Goal: Information Seeking & Learning: Learn about a topic

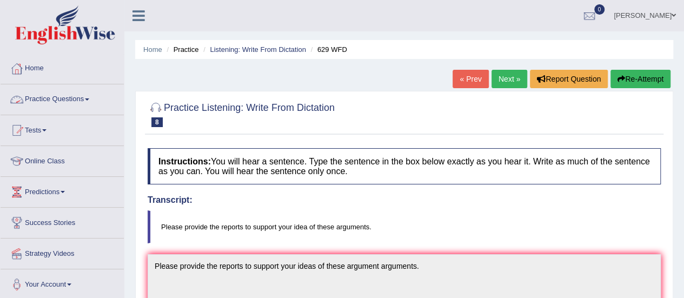
click at [51, 98] on link "Practice Questions" at bounding box center [62, 97] width 123 height 27
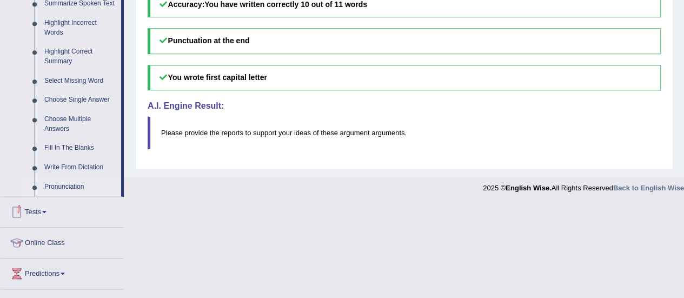
scroll to position [493, 0]
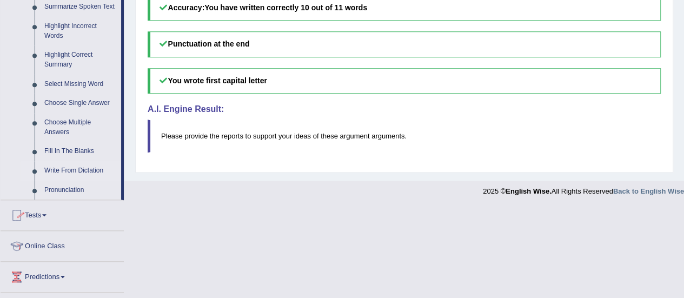
click at [64, 169] on link "Write From Dictation" at bounding box center [80, 170] width 82 height 19
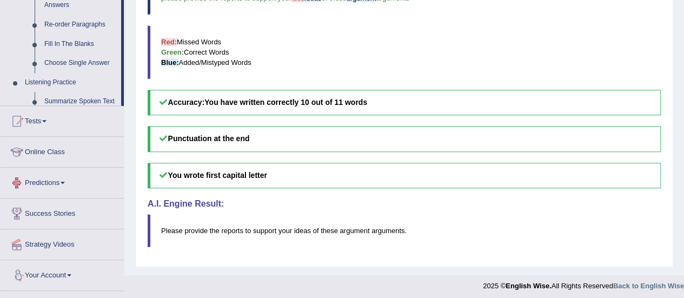
scroll to position [416, 0]
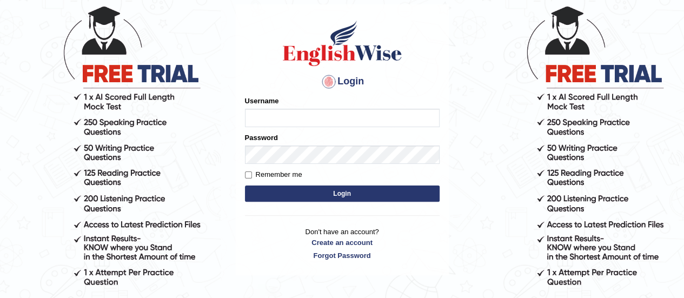
scroll to position [63, 0]
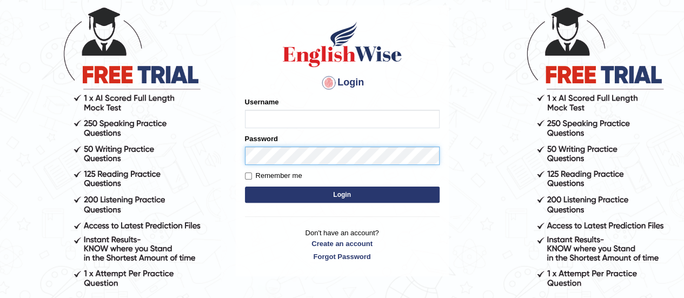
click at [339, 150] on div "Password" at bounding box center [342, 149] width 195 height 31
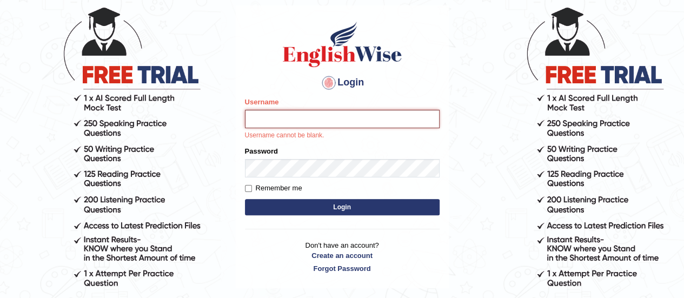
click at [331, 118] on input "Username" at bounding box center [342, 119] width 195 height 18
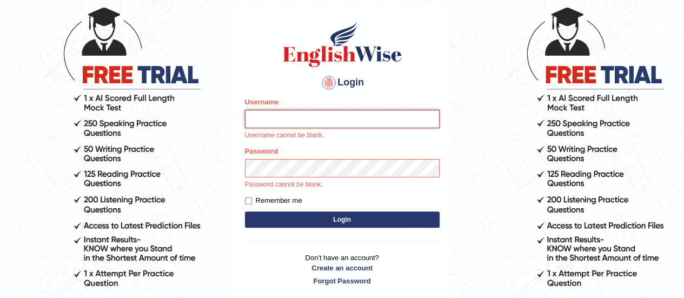
type input "Sudp1"
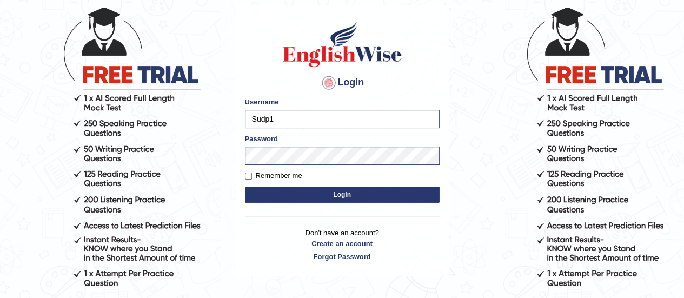
click at [330, 196] on button "Login" at bounding box center [342, 195] width 195 height 16
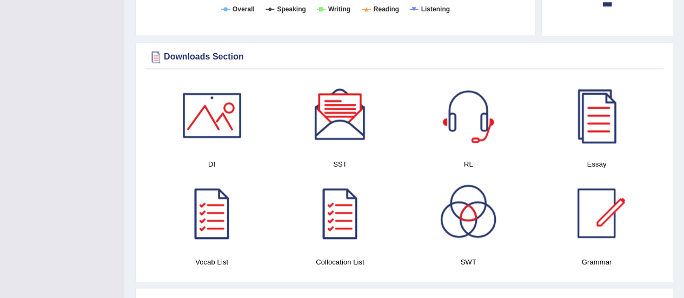
scroll to position [583, 0]
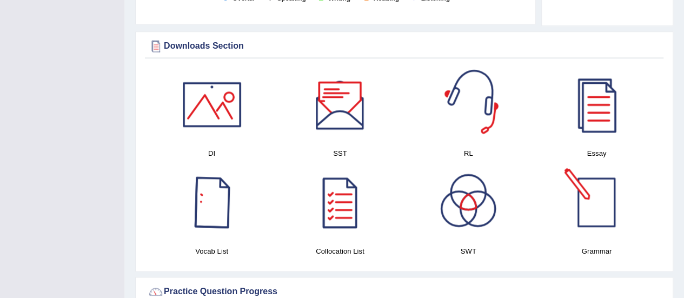
click at [601, 203] on div at bounding box center [597, 202] width 76 height 76
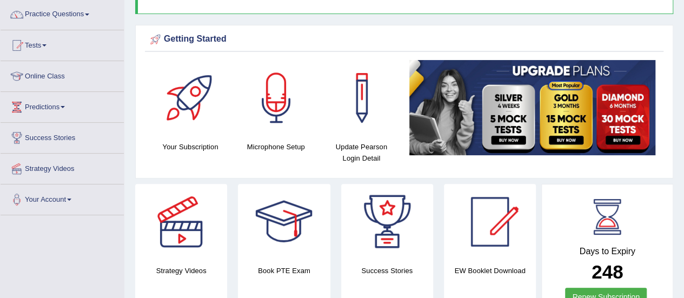
scroll to position [85, 0]
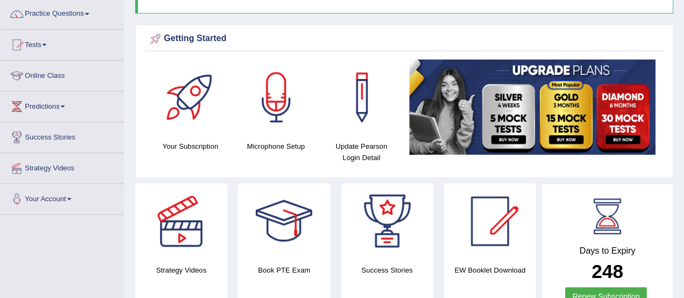
click at [197, 220] on div at bounding box center [181, 221] width 76 height 76
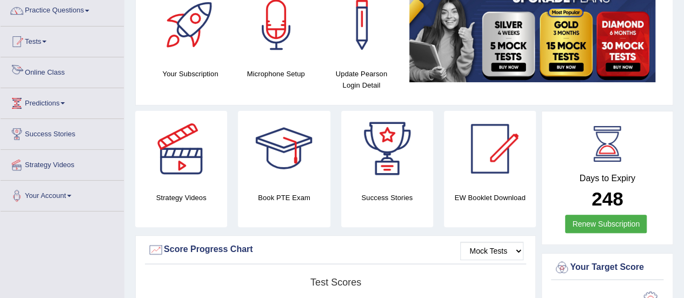
scroll to position [30, 0]
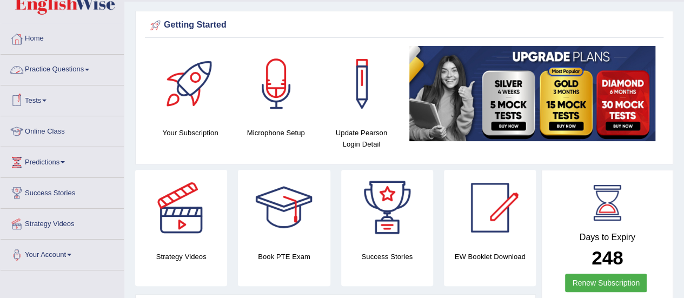
click at [64, 67] on link "Practice Questions" at bounding box center [62, 68] width 123 height 27
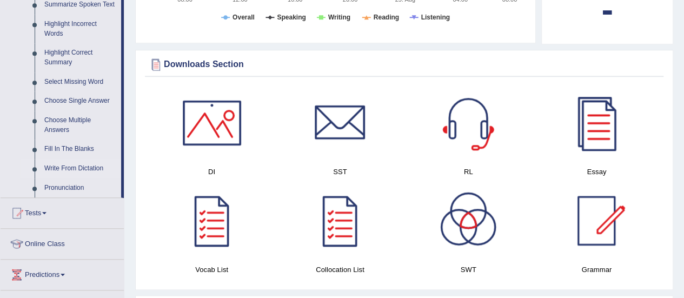
scroll to position [496, 0]
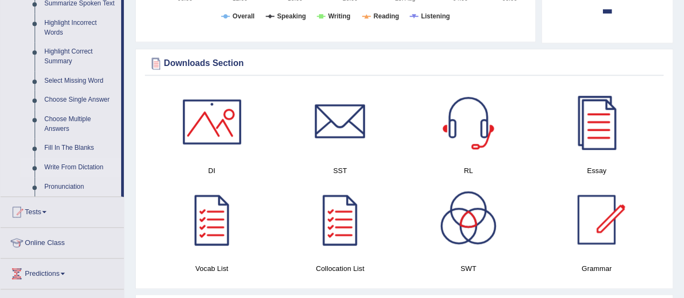
click at [68, 164] on link "Write From Dictation" at bounding box center [80, 167] width 82 height 19
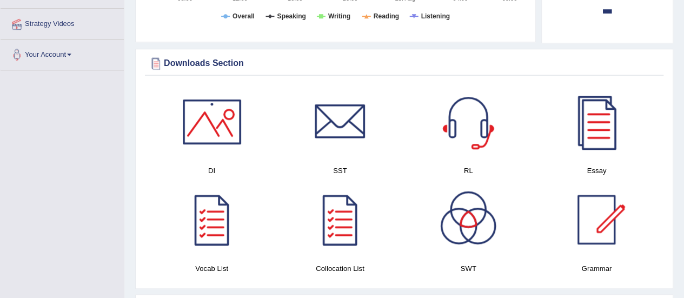
scroll to position [123, 0]
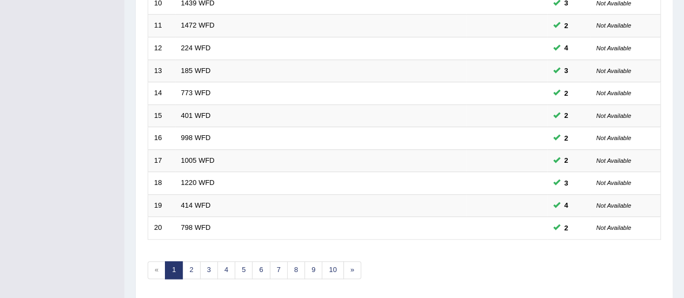
scroll to position [413, 0]
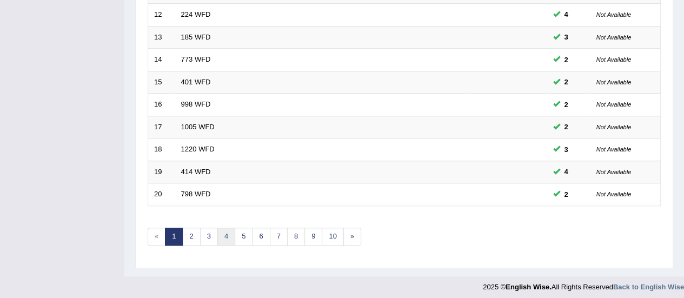
click at [223, 230] on link "4" at bounding box center [226, 237] width 18 height 18
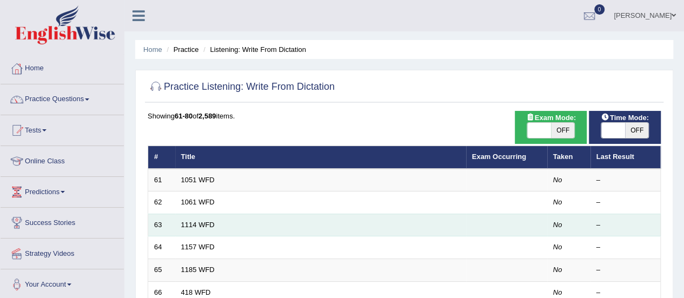
scroll to position [11, 0]
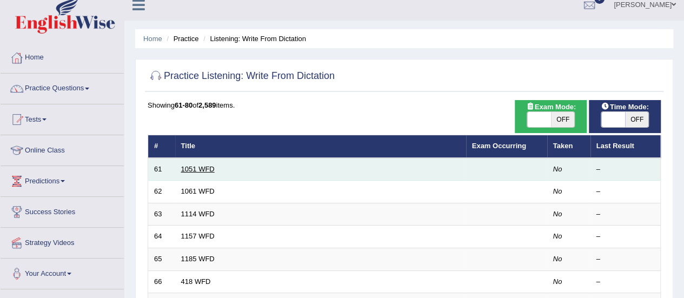
click at [203, 169] on link "1051 WFD" at bounding box center [198, 169] width 34 height 8
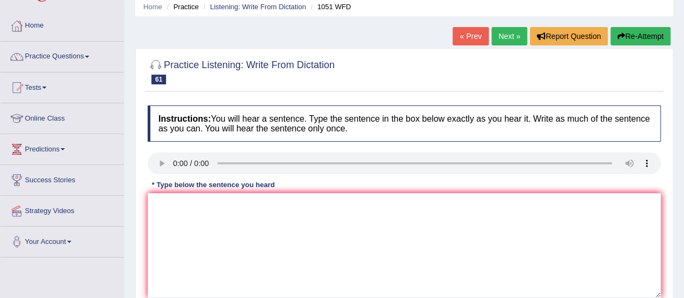
scroll to position [43, 0]
click at [220, 223] on textarea at bounding box center [404, 245] width 513 height 105
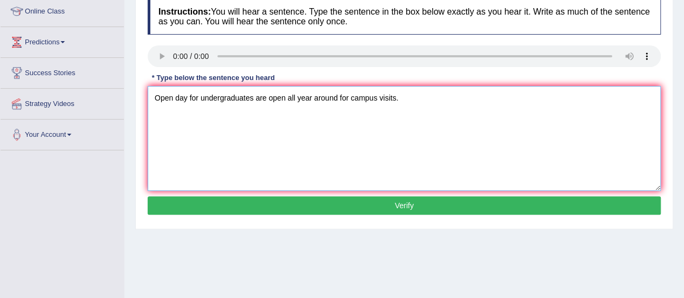
scroll to position [150, 0]
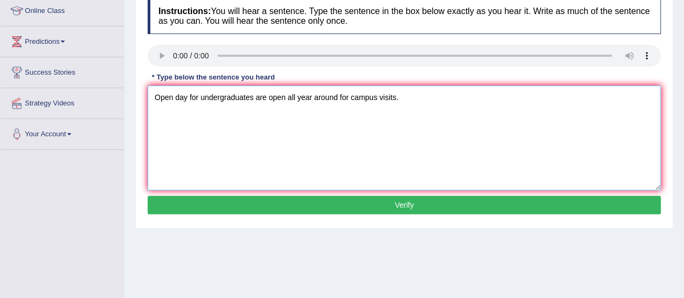
type textarea "Open day for undergraduates are open all year around for campus visits."
click at [397, 201] on button "Verify" at bounding box center [404, 205] width 513 height 18
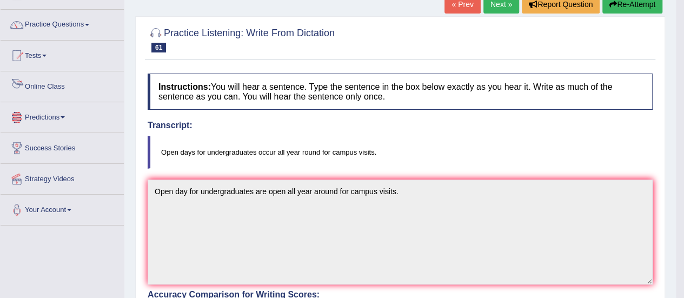
scroll to position [0, 0]
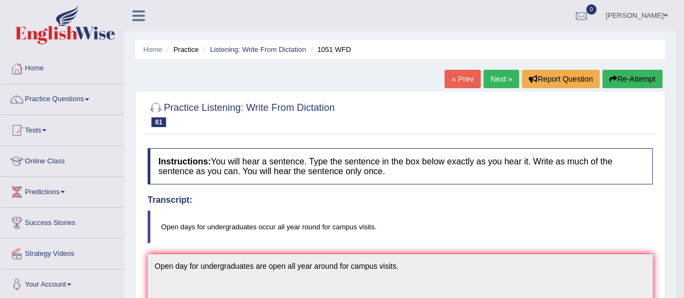
click at [489, 76] on link "Next »" at bounding box center [502, 79] width 36 height 18
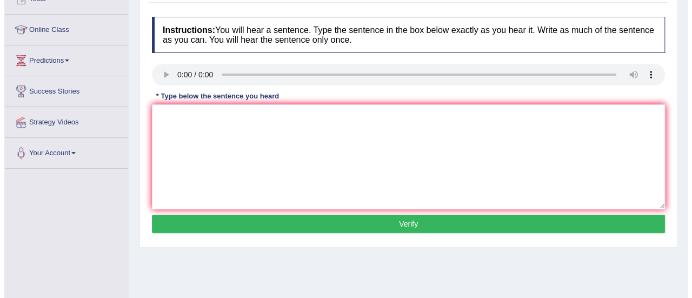
scroll to position [143, 0]
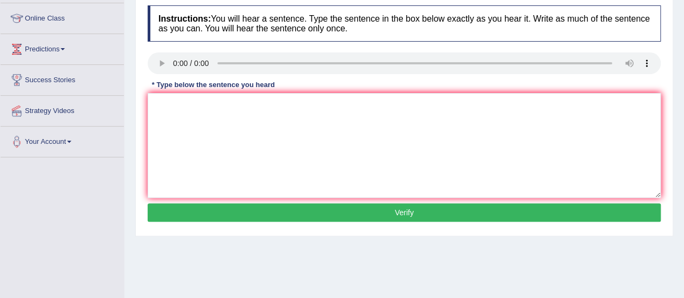
click at [182, 90] on div "Instructions: You will hear a sentence. Type the sentence in the box below exac…" at bounding box center [404, 115] width 519 height 230
click at [186, 100] on textarea at bounding box center [404, 145] width 513 height 105
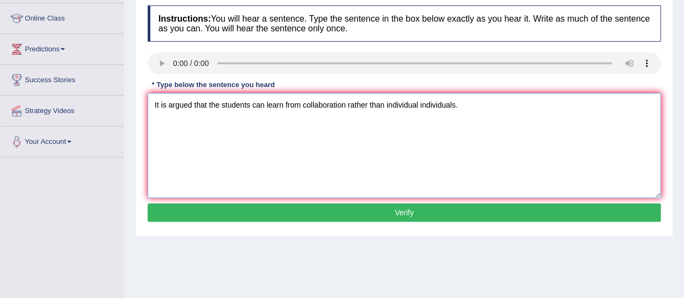
click at [207, 104] on textarea "It is argued that the students can learn from collaboration rather than individ…" at bounding box center [404, 145] width 513 height 105
click at [228, 104] on textarea "It is argued that a the students can learn from collaboration rather than indiv…" at bounding box center [404, 145] width 513 height 105
type textarea "It is argued that a the student students can learn from collaboration rather th…"
click at [391, 213] on button "Verify" at bounding box center [404, 212] width 513 height 18
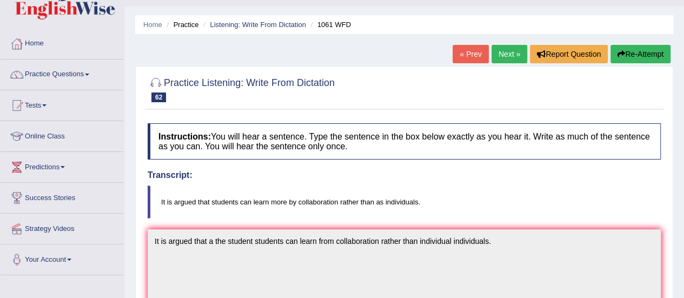
scroll to position [0, 0]
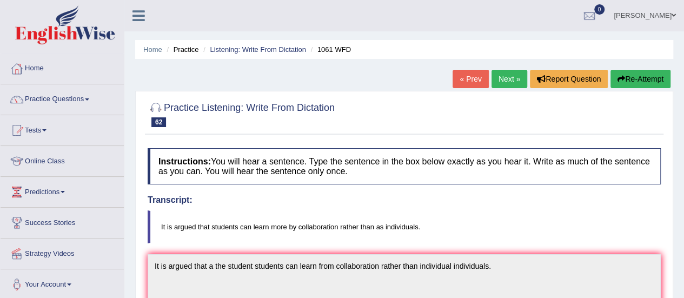
click at [501, 80] on link "Next »" at bounding box center [510, 79] width 36 height 18
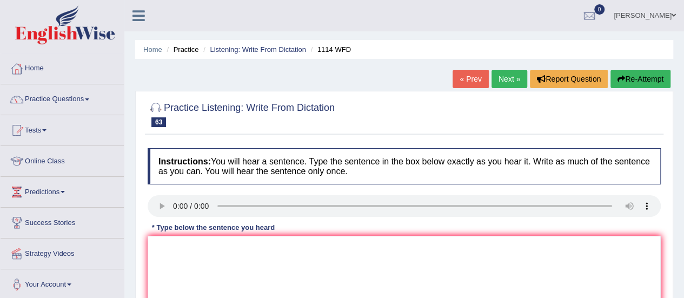
scroll to position [56, 0]
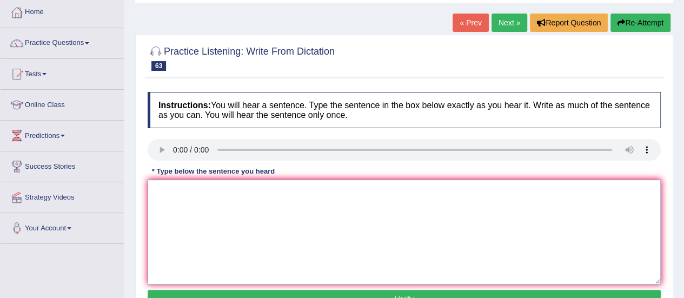
click at [165, 203] on textarea at bounding box center [404, 232] width 513 height 105
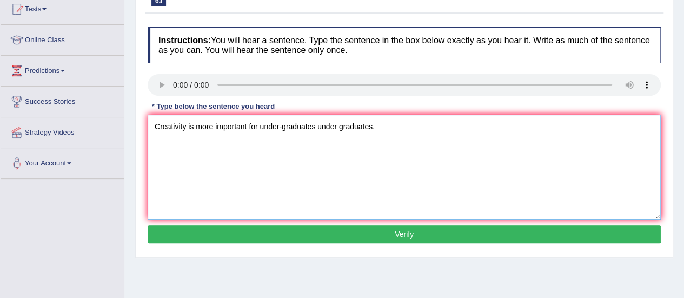
scroll to position [122, 0]
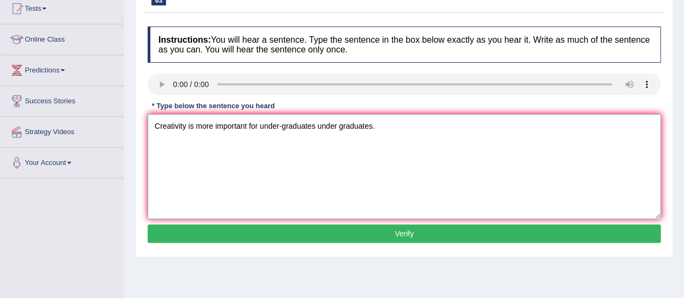
type textarea "Creativity is more important for under-graduates under graduates."
click at [316, 233] on button "Verify" at bounding box center [404, 233] width 513 height 18
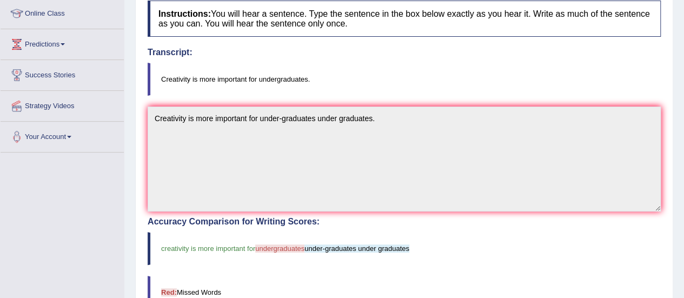
scroll to position [0, 0]
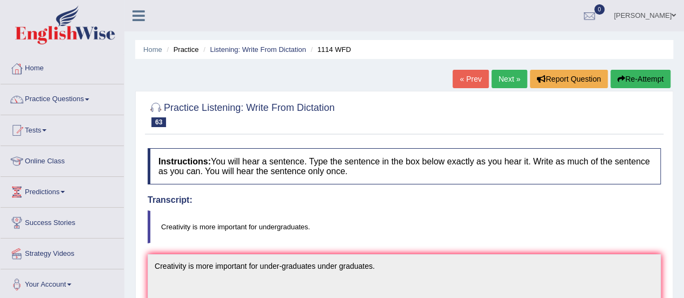
click at [515, 80] on link "Next »" at bounding box center [510, 79] width 36 height 18
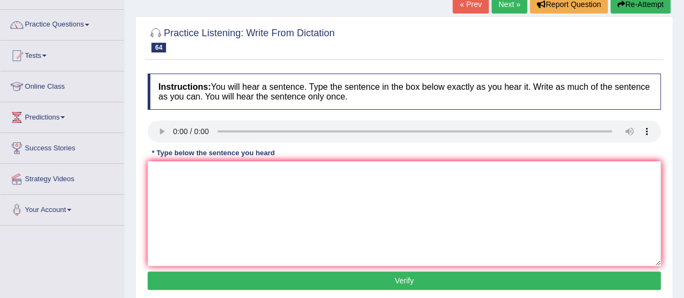
scroll to position [75, 0]
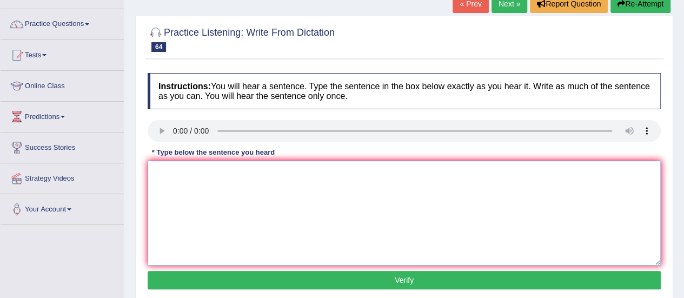
click at [203, 175] on textarea at bounding box center [404, 213] width 513 height 105
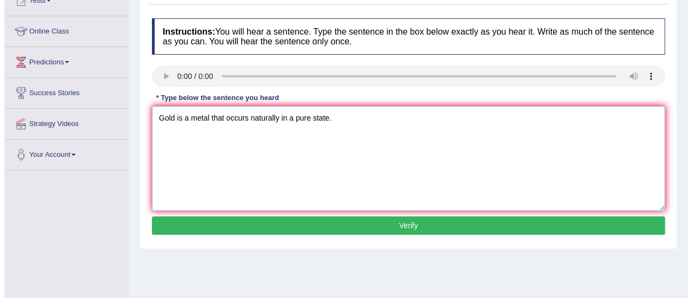
scroll to position [130, 0]
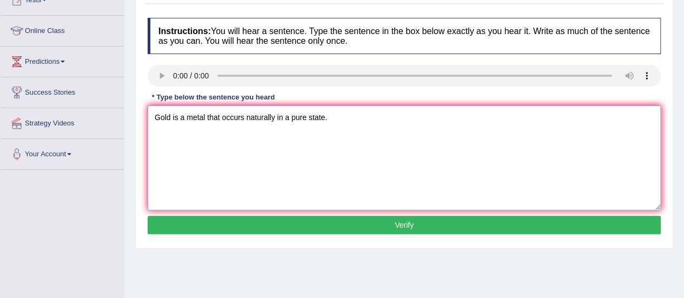
type textarea "Gold is a metal that occurs naturally in a pure state."
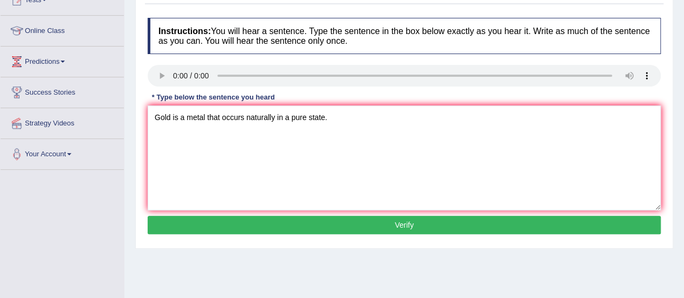
click at [311, 220] on button "Verify" at bounding box center [404, 225] width 513 height 18
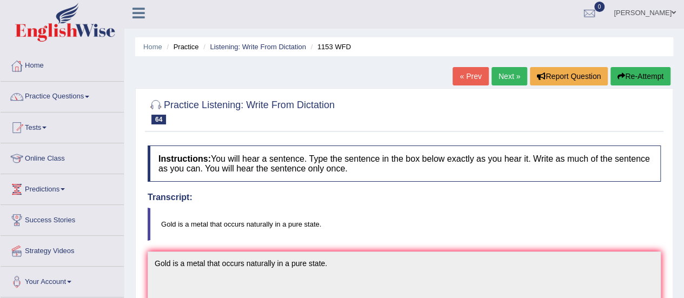
scroll to position [2, 0]
click at [501, 85] on link "Next »" at bounding box center [510, 77] width 36 height 18
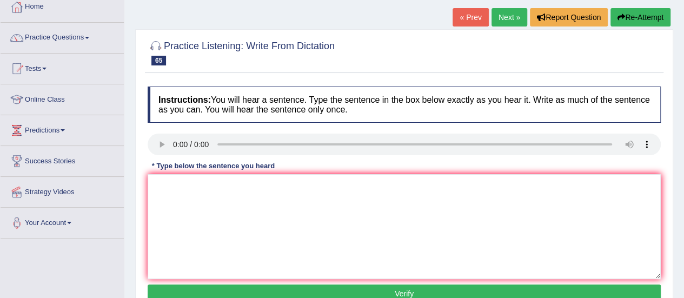
scroll to position [64, 0]
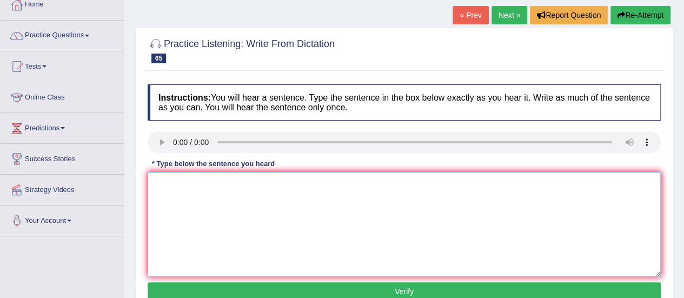
click at [215, 197] on textarea at bounding box center [404, 224] width 513 height 105
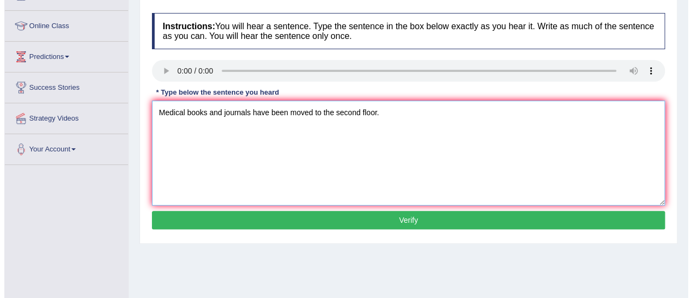
scroll to position [136, 0]
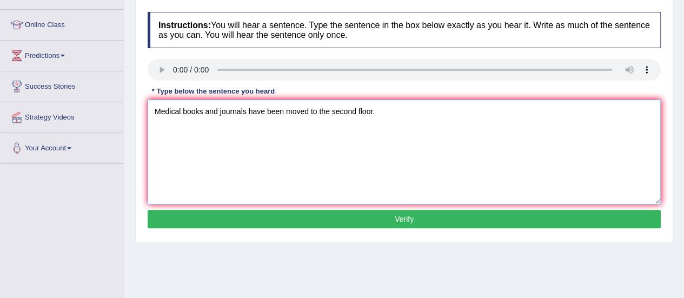
type textarea "Medical books and journals have been moved to the second floor."
click at [328, 222] on button "Verify" at bounding box center [404, 219] width 513 height 18
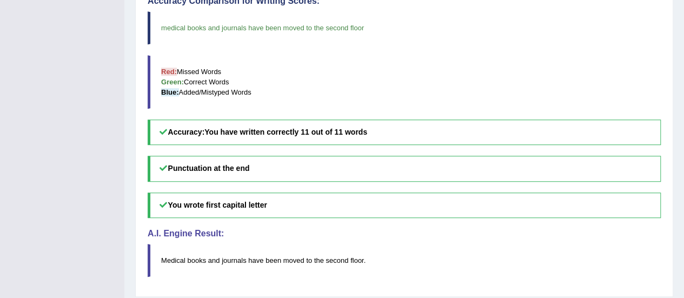
scroll to position [398, 0]
